Goal: Find specific page/section: Find specific page/section

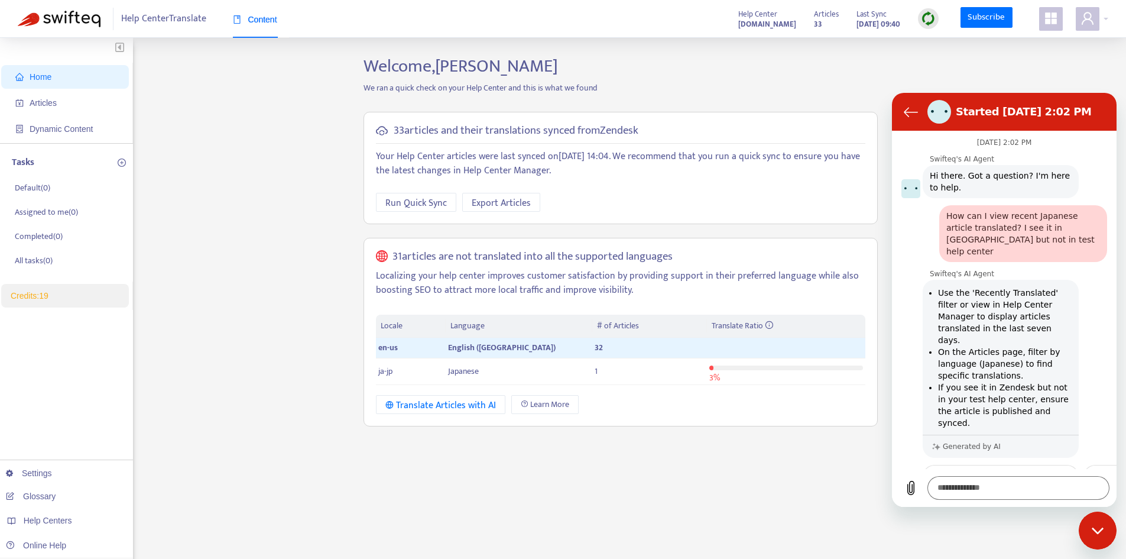
scroll to position [4959, 0]
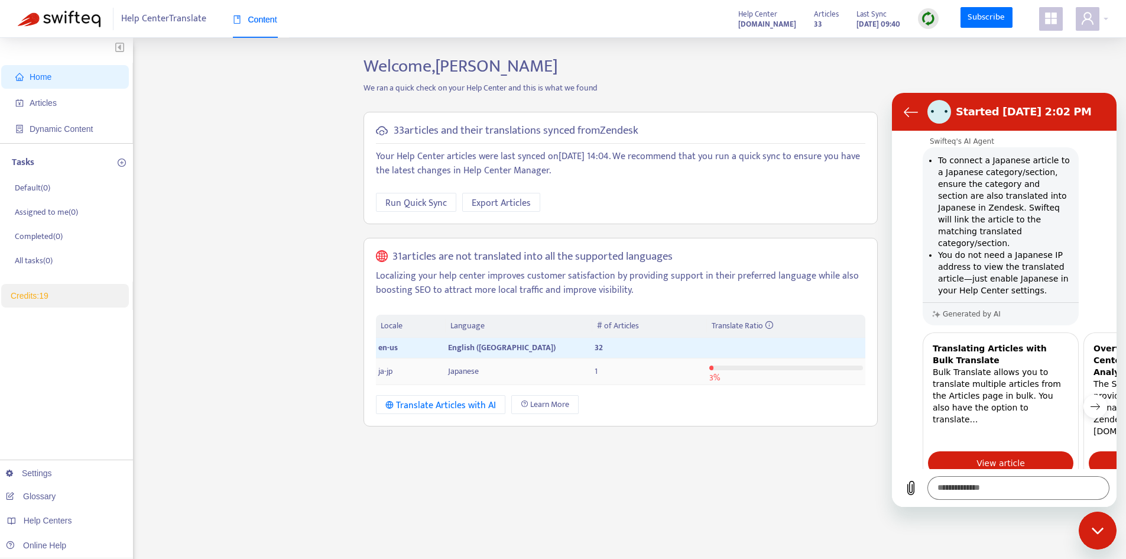
click at [453, 370] on span "Japanese" at bounding box center [463, 371] width 31 height 14
click at [49, 109] on span "Articles" at bounding box center [67, 103] width 104 height 24
